Goal: Task Accomplishment & Management: Use online tool/utility

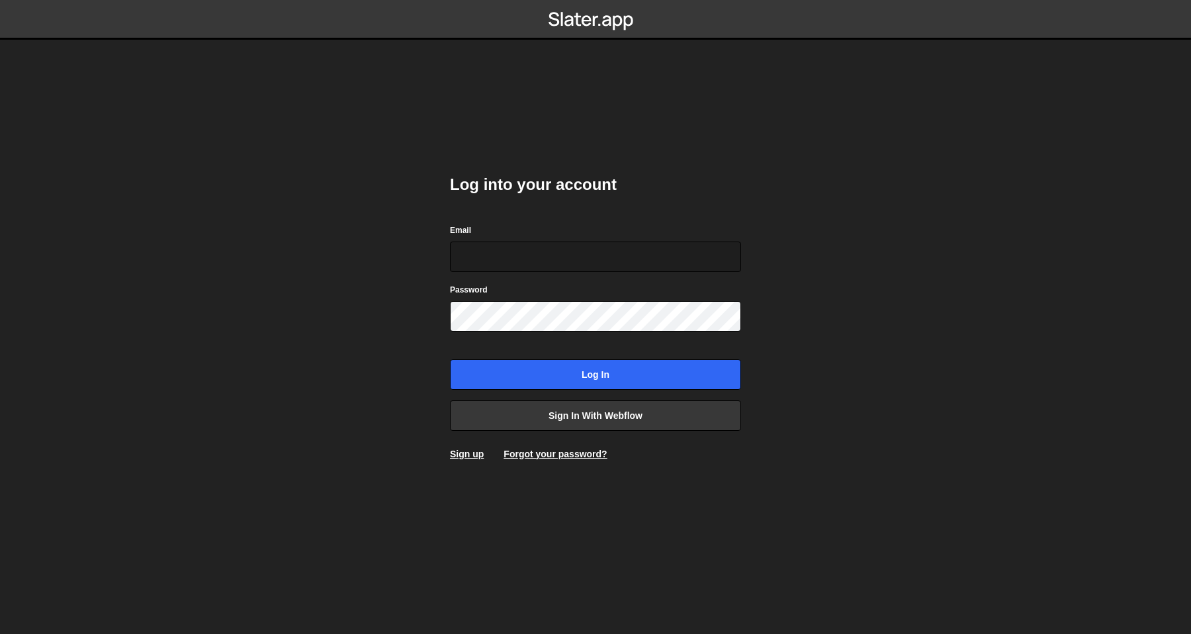
click at [596, 0] on com-1password-button at bounding box center [596, 0] width 0 height 0
type input "[PERSON_NAME][EMAIL_ADDRESS][DOMAIN_NAME]"
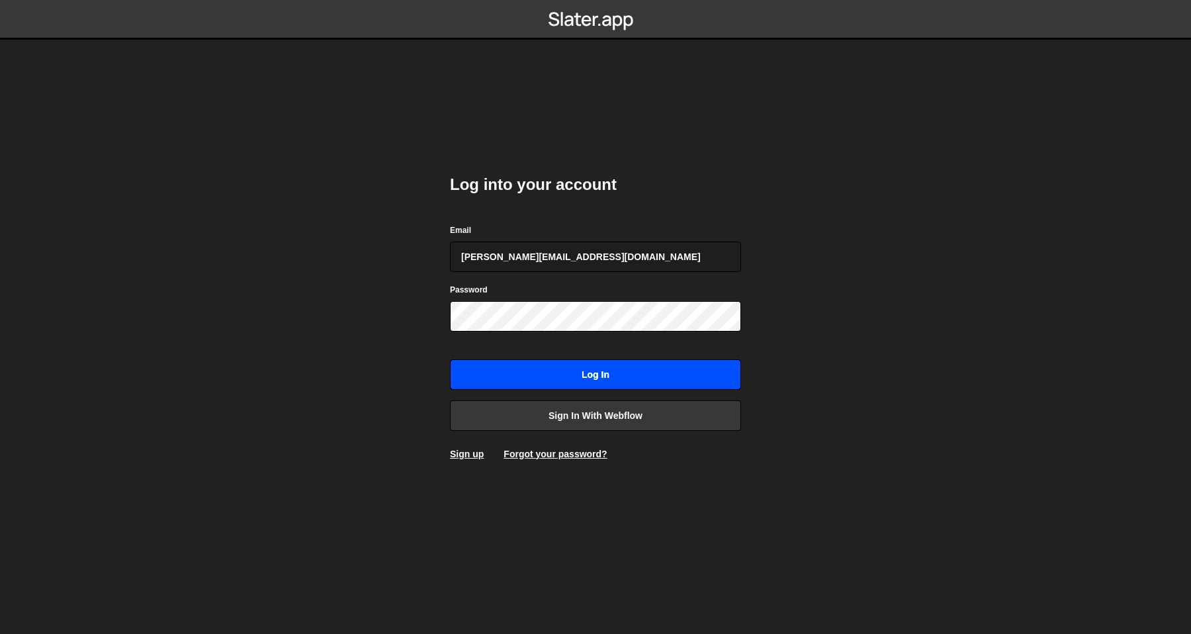
click at [575, 375] on input "Log in" at bounding box center [595, 374] width 291 height 30
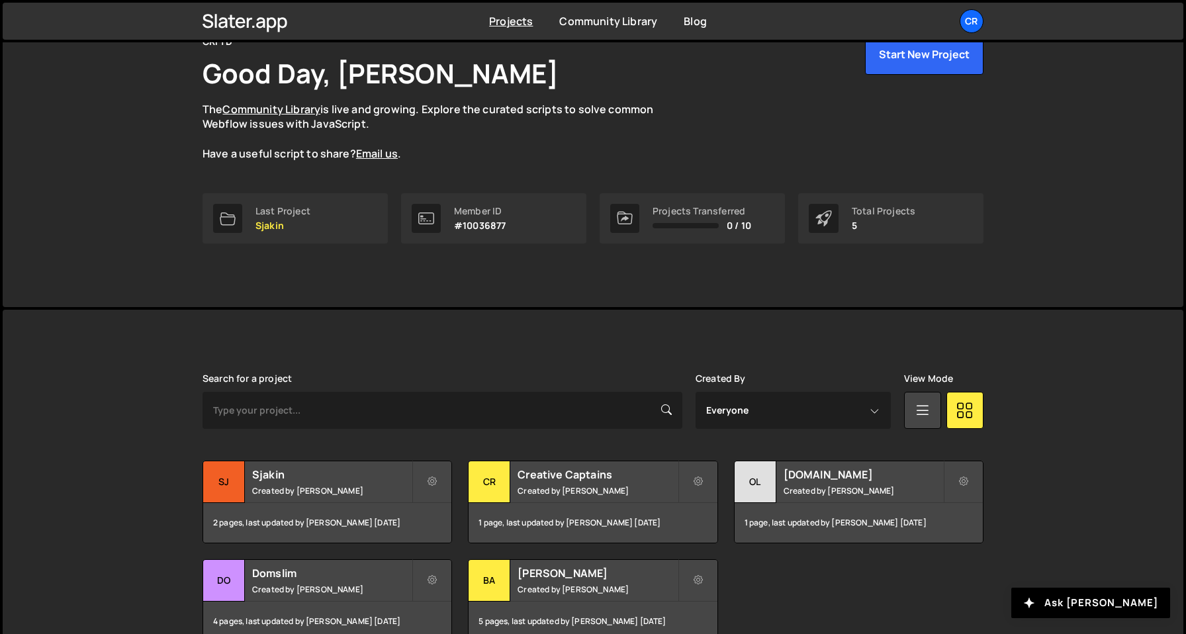
scroll to position [95, 0]
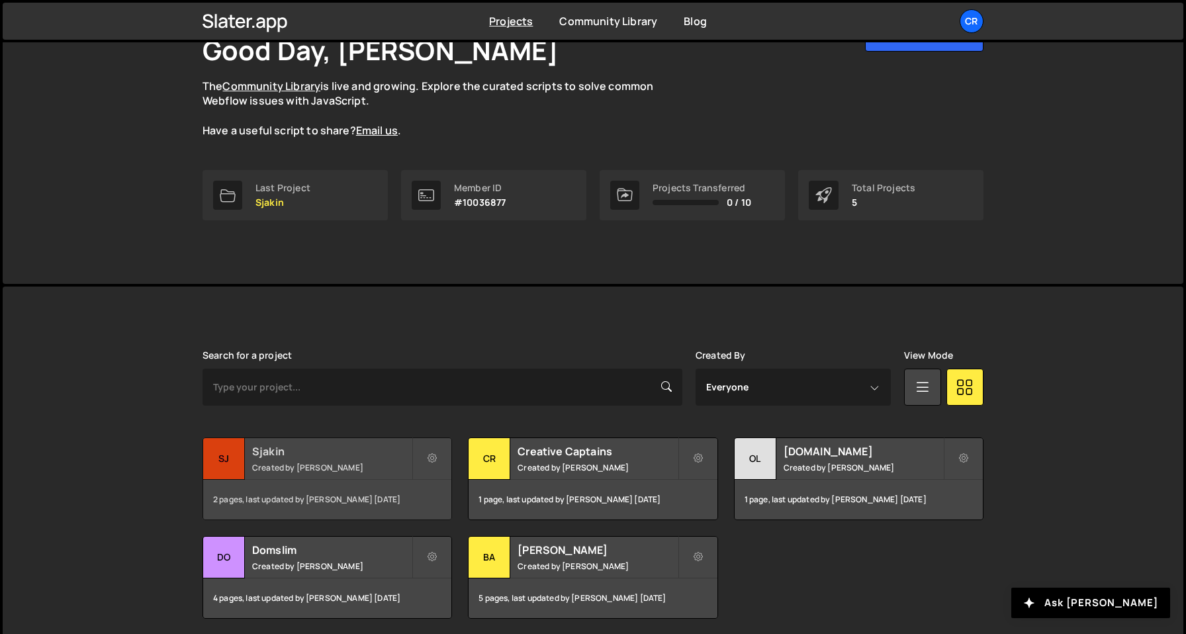
click at [338, 486] on div "2 pages, last updated by Olav Sajtos 5 months ago" at bounding box center [327, 500] width 248 height 40
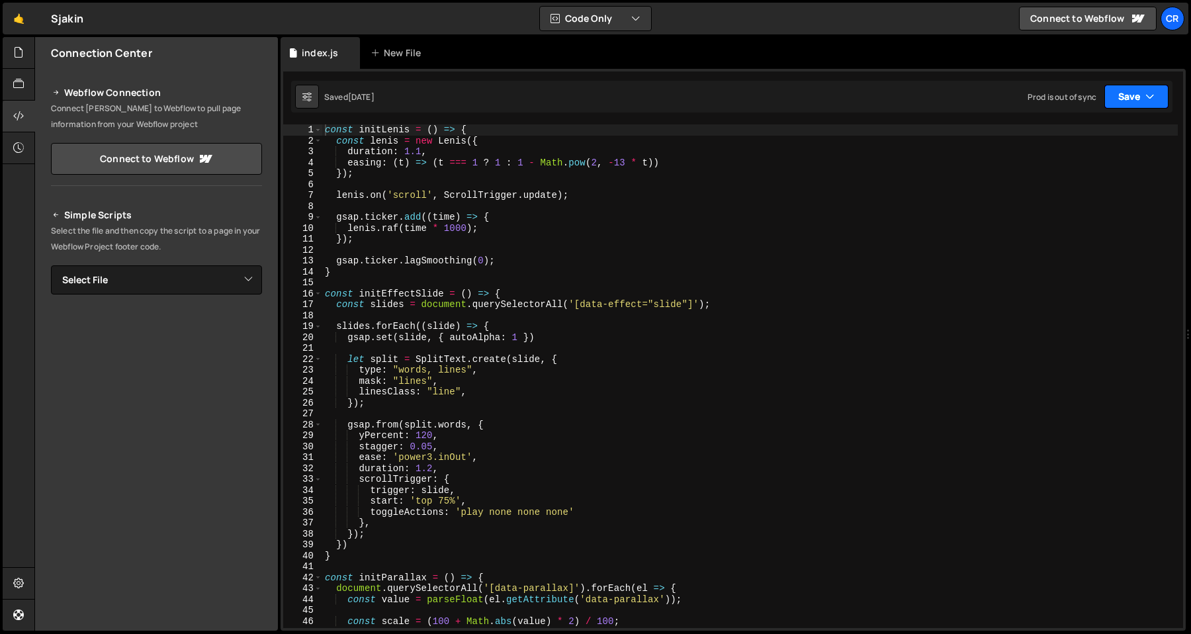
click at [1126, 104] on button "Save" at bounding box center [1136, 97] width 64 height 24
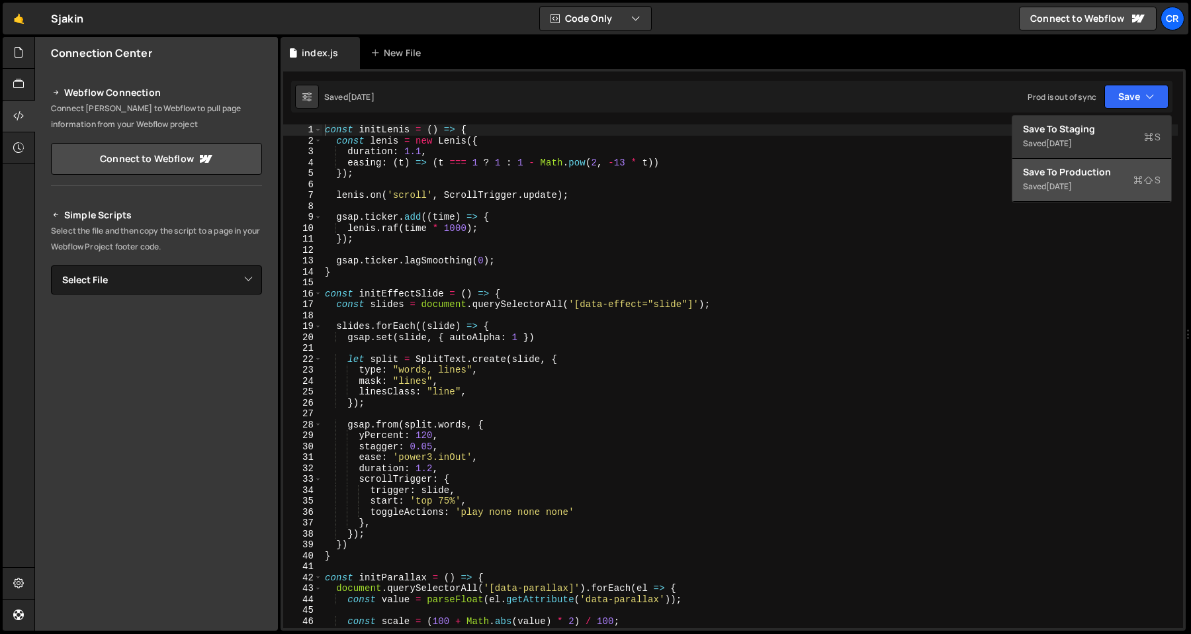
click at [1083, 178] on div "Save to Production S" at bounding box center [1092, 171] width 138 height 13
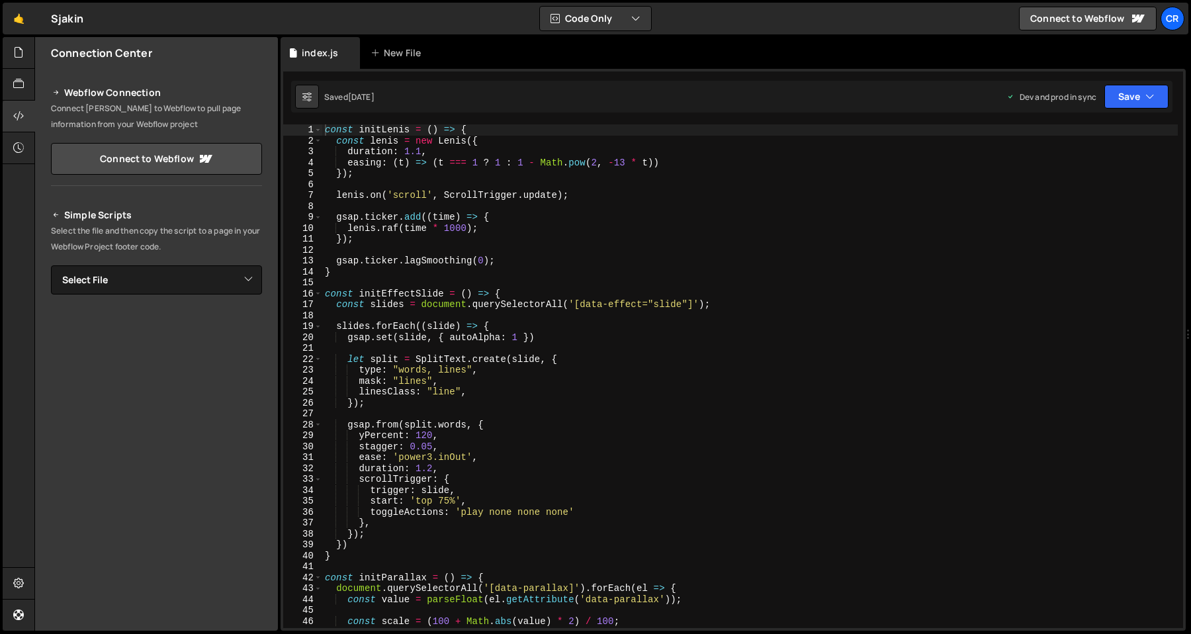
click at [555, 335] on div "const initLenis = ( ) => { const lenis = new Lenis ({ duration : 1.1 , easing :…" at bounding box center [750, 386] width 856 height 525
type textarea "gsap.set(slide, { autoAlpha: 1 })"
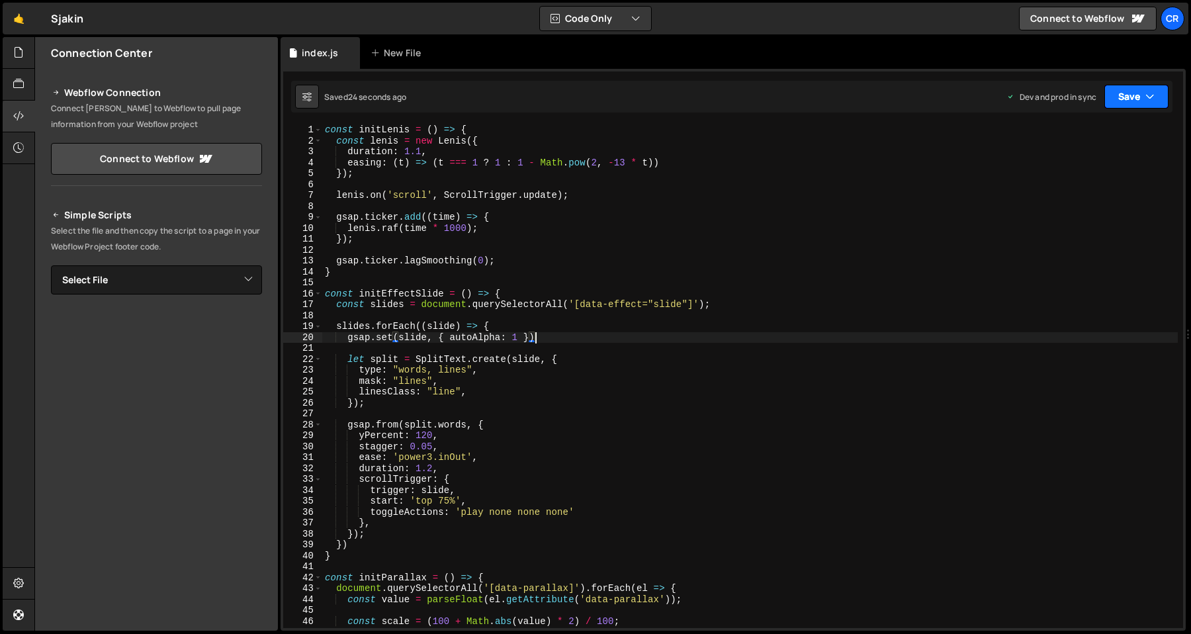
click at [1120, 99] on button "Save" at bounding box center [1136, 97] width 64 height 24
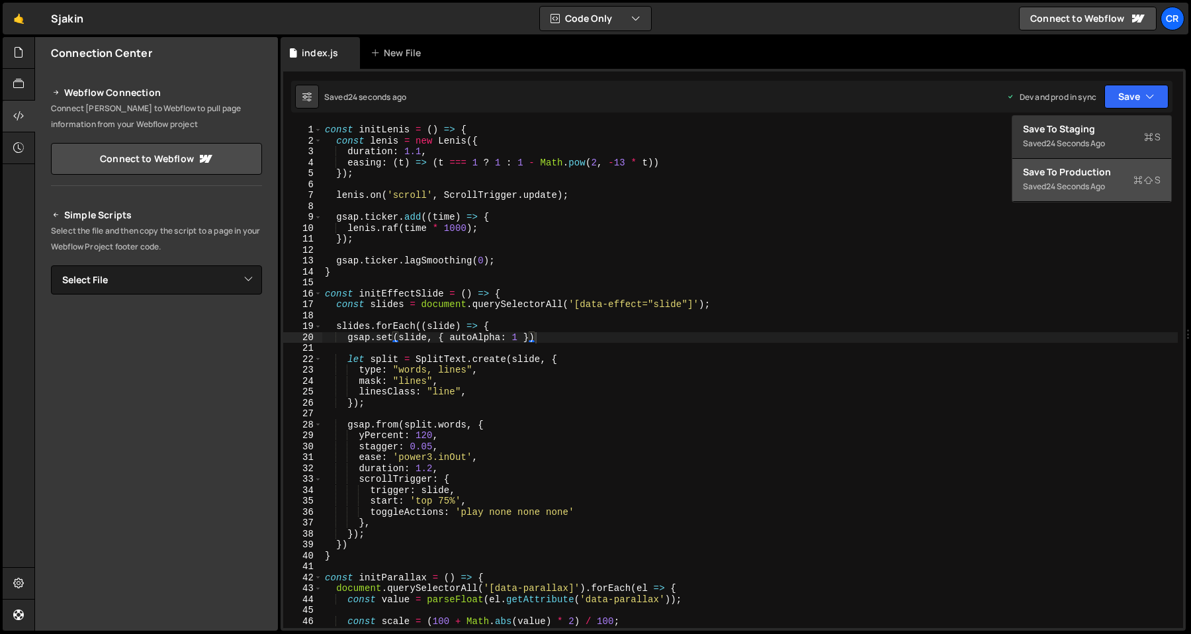
click at [1068, 173] on div "Save to Production S" at bounding box center [1092, 171] width 138 height 13
